Goal: Task Accomplishment & Management: Manage account settings

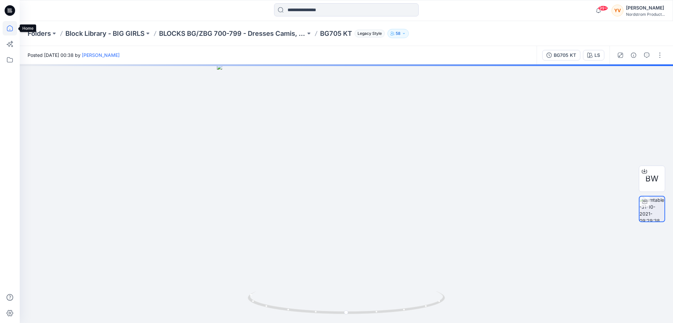
click at [10, 29] on icon at bounding box center [10, 29] width 0 height 1
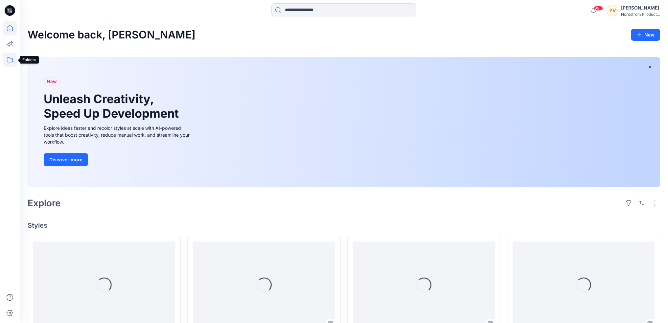
click at [13, 60] on icon at bounding box center [10, 60] width 14 height 14
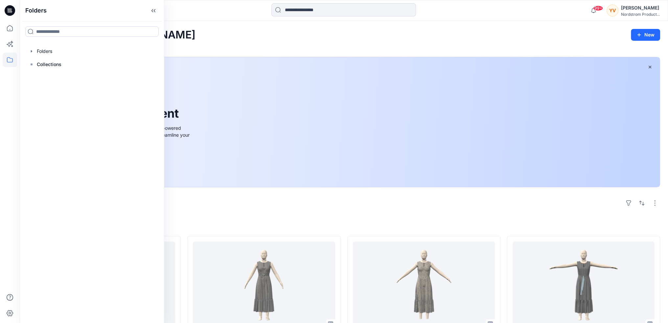
click at [332, 184] on div "New Unleash Creativity, Speed Up Development Explore ideas faster and recolor s…" at bounding box center [344, 122] width 632 height 130
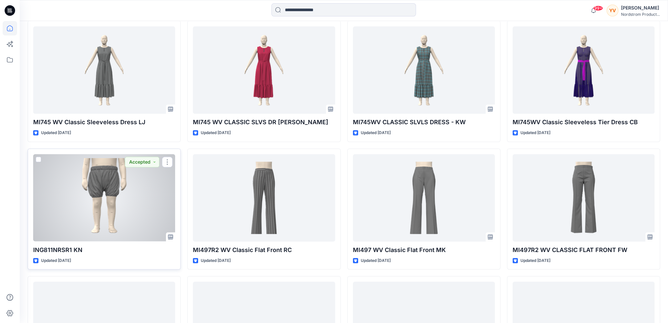
scroll to position [484, 0]
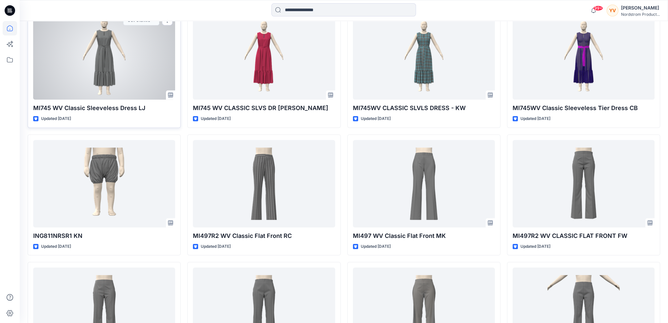
click at [126, 110] on p "MI745 WV Classic Sleeveless Dress LJ" at bounding box center [104, 107] width 142 height 9
click at [137, 56] on div at bounding box center [104, 55] width 142 height 87
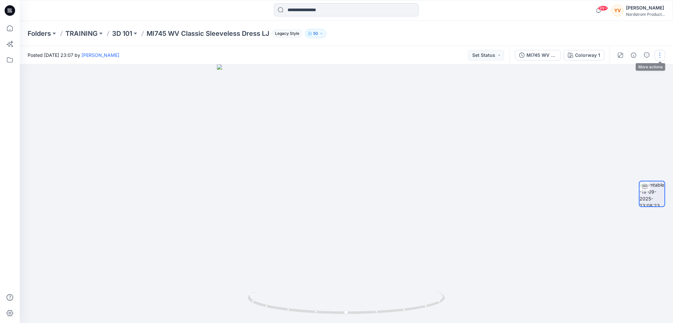
click at [659, 57] on button "button" at bounding box center [659, 55] width 11 height 11
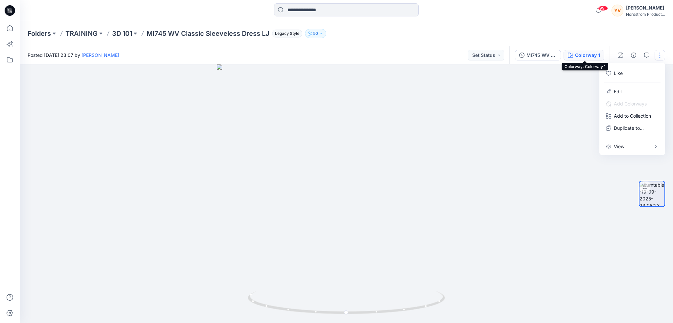
click at [593, 57] on div "Colorway 1" at bounding box center [587, 55] width 25 height 7
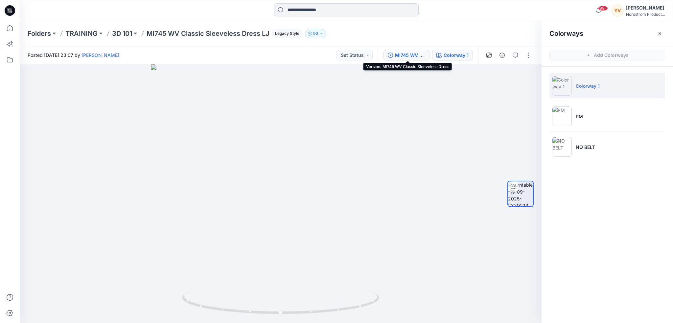
click at [413, 59] on button "MI745 WV Classic Sleeveless Dress" at bounding box center [406, 55] width 46 height 11
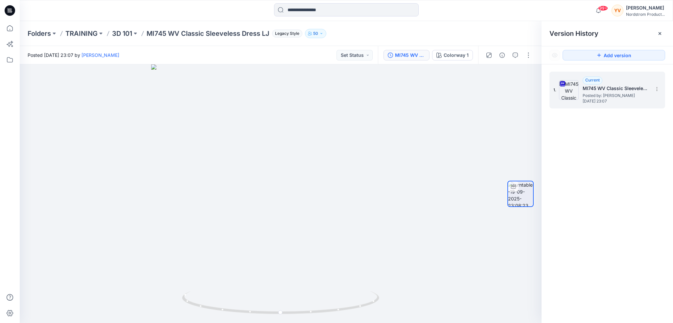
click at [610, 89] on h5 "MI745 WV Classic Sleeveless Dress" at bounding box center [615, 88] width 66 height 8
click at [657, 88] on icon at bounding box center [656, 88] width 5 height 5
click at [620, 101] on span "Download Source BW File" at bounding box center [623, 102] width 55 height 8
drag, startPoint x: 168, startPoint y: 32, endPoint x: 268, endPoint y: 43, distance: 101.1
click at [268, 43] on div "Folders TRAINING 3D 101 MI745 WV Classic Sleeveless Dress LJ Legacy Style 50" at bounding box center [346, 33] width 653 height 25
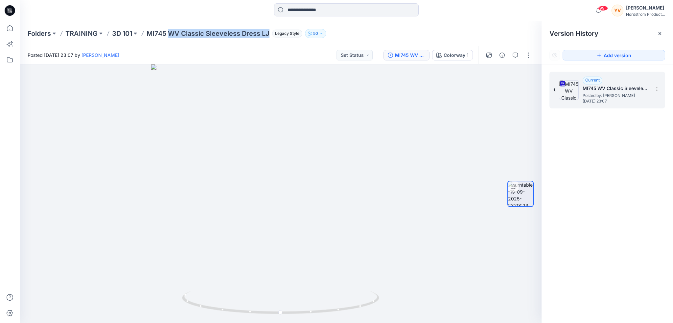
copy p "WV Classic Sleeveless Dress LJ"
click at [10, 31] on icon at bounding box center [10, 28] width 14 height 14
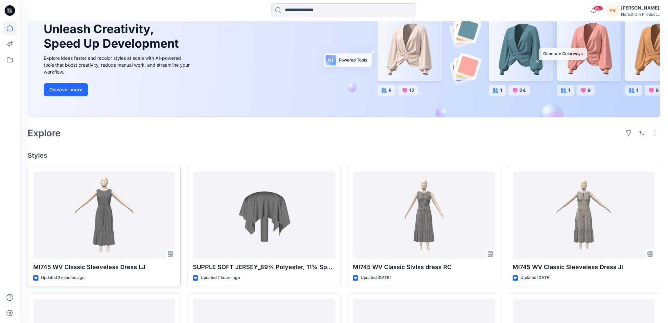
scroll to position [99, 0]
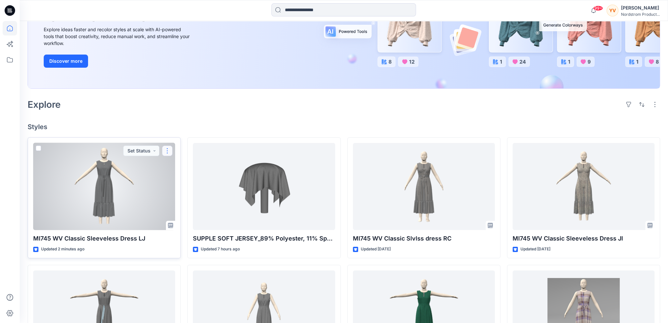
click at [166, 151] on button "button" at bounding box center [167, 150] width 11 height 11
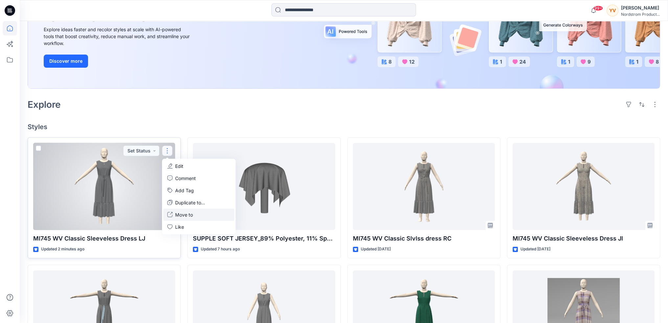
click at [189, 214] on p "Move to" at bounding box center [184, 214] width 18 height 7
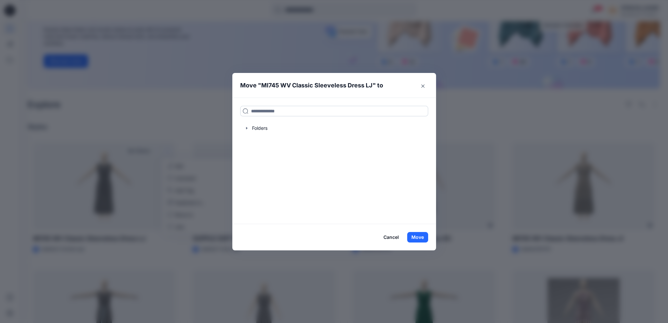
click at [290, 108] on input at bounding box center [334, 111] width 188 height 11
click at [261, 129] on div at bounding box center [334, 128] width 188 height 13
click at [248, 127] on icon "button" at bounding box center [246, 127] width 5 height 5
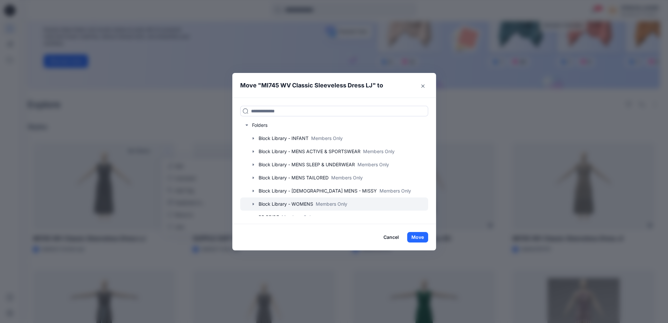
scroll to position [0, 0]
click at [277, 113] on input at bounding box center [334, 111] width 188 height 11
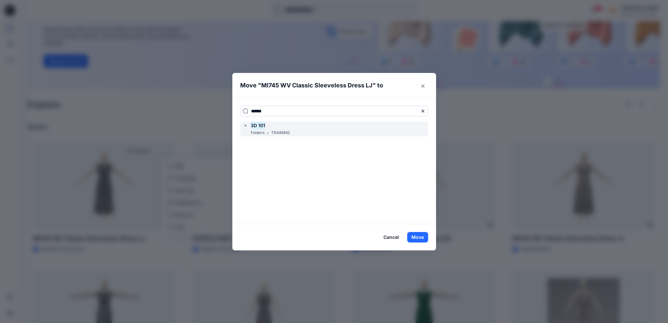
type input "******"
click at [278, 127] on div "3D 101" at bounding box center [266, 126] width 47 height 8
click at [421, 237] on button "Move" at bounding box center [417, 237] width 21 height 11
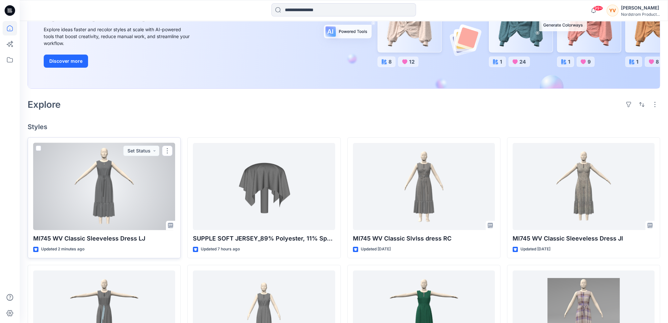
click at [96, 166] on div at bounding box center [104, 186] width 142 height 87
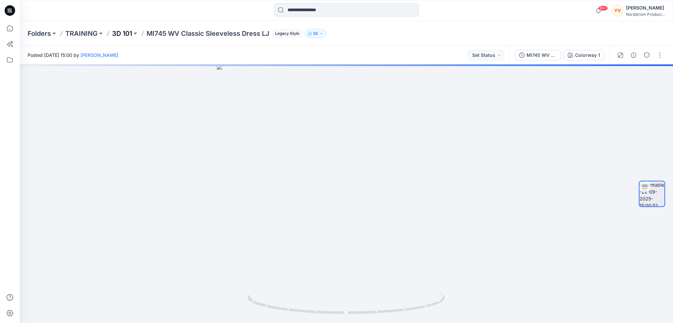
click at [123, 34] on p "3D 101" at bounding box center [122, 33] width 20 height 9
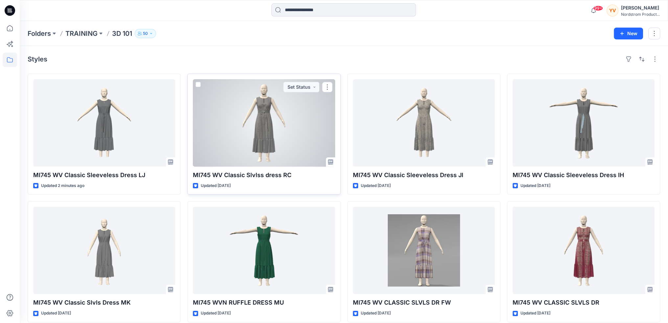
click at [252, 115] on div at bounding box center [264, 122] width 142 height 87
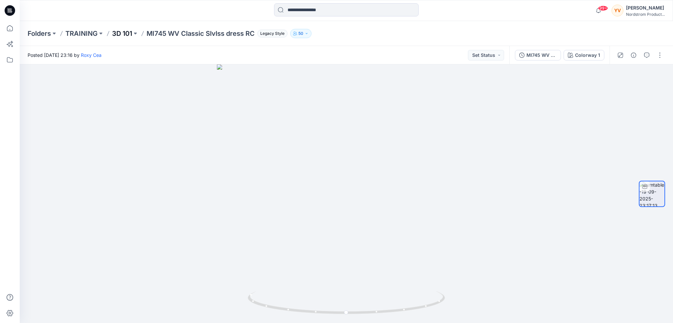
click at [128, 33] on p "3D 101" at bounding box center [122, 33] width 20 height 9
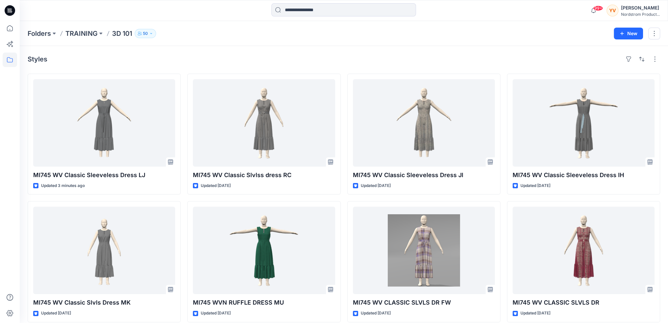
click at [255, 58] on div "Styles" at bounding box center [344, 59] width 632 height 11
click at [10, 27] on icon at bounding box center [10, 28] width 14 height 14
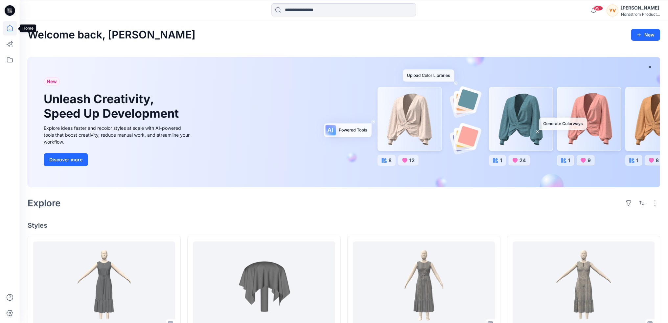
click at [8, 29] on icon at bounding box center [10, 28] width 14 height 14
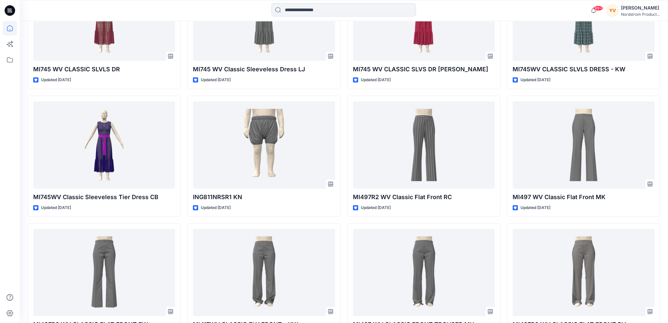
scroll to position [558, 0]
